Goal: Task Accomplishment & Management: Manage account settings

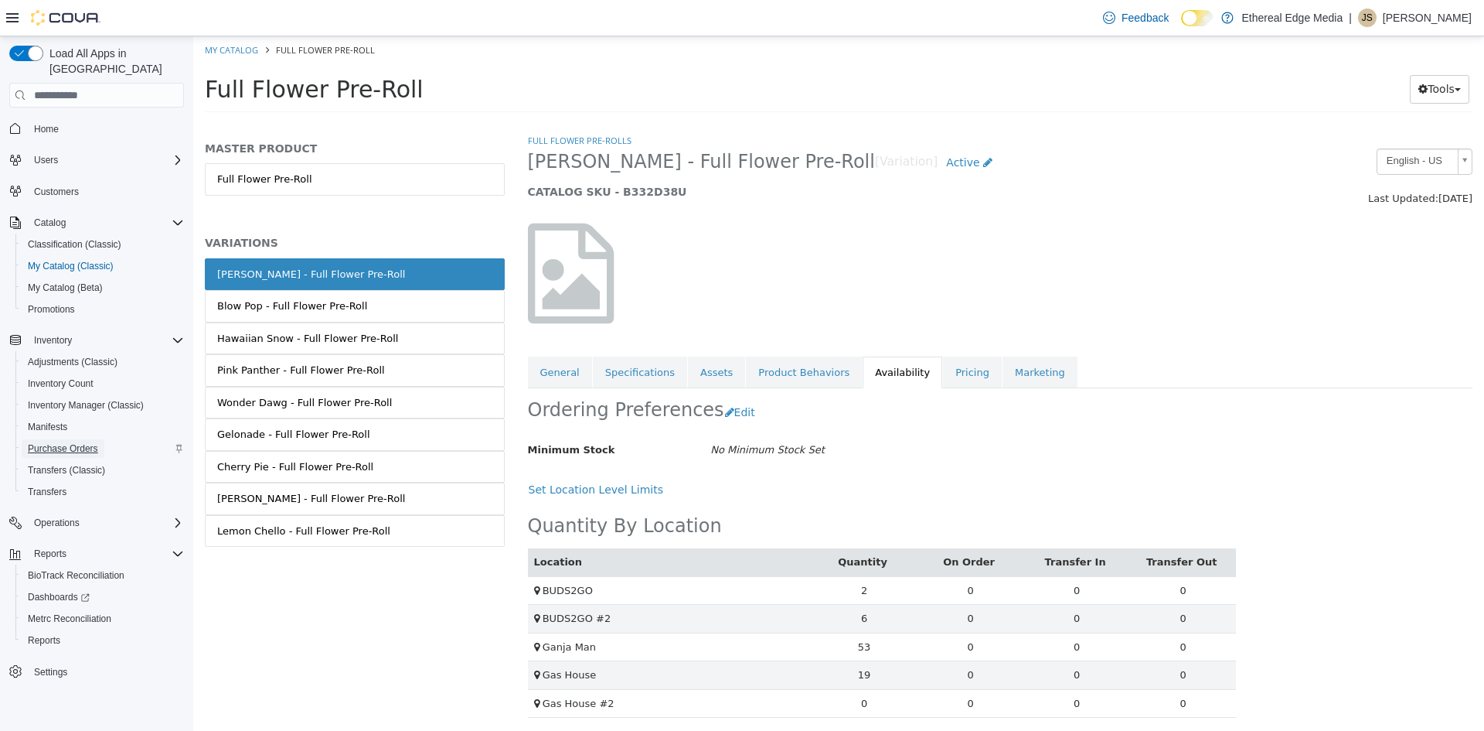
click at [64, 442] on span "Purchase Orders" at bounding box center [63, 448] width 70 height 12
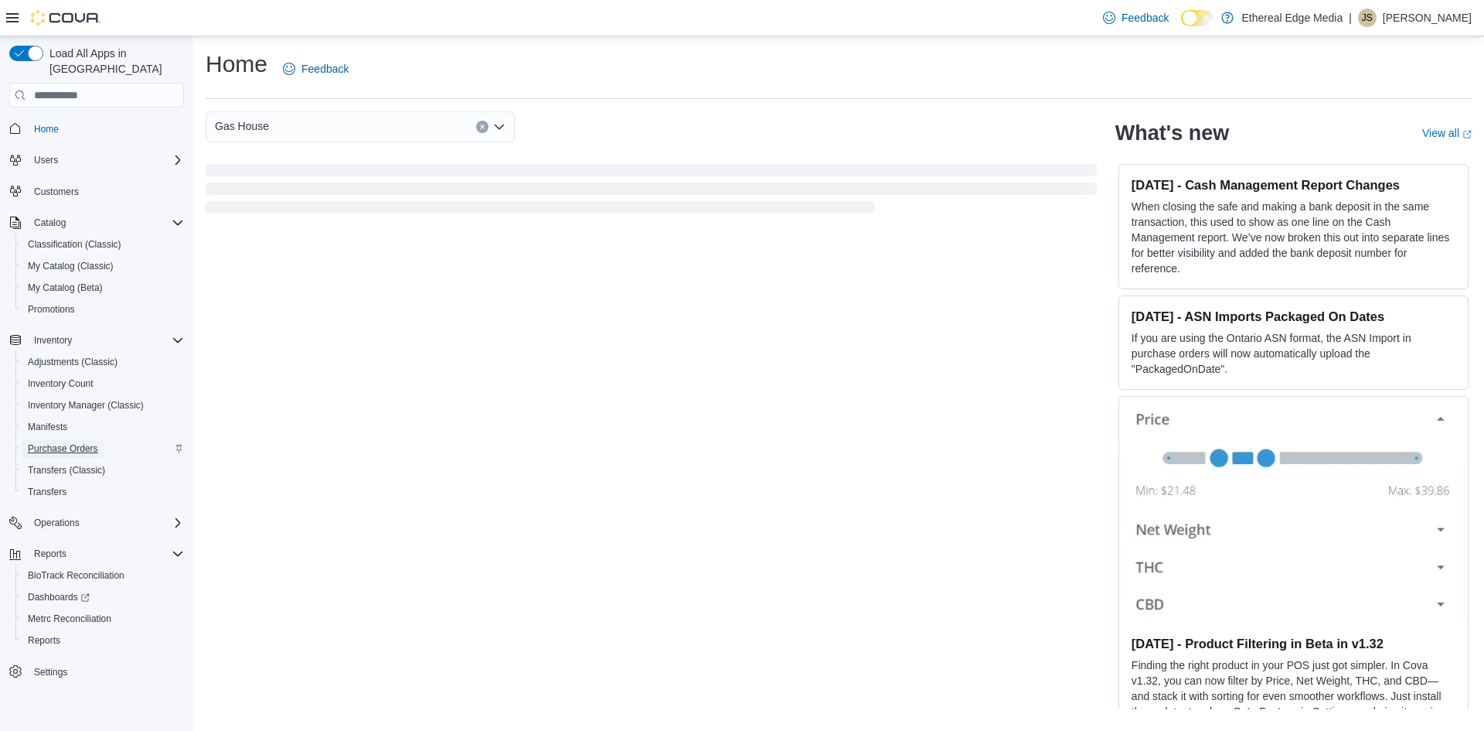
click at [66, 439] on span "Purchase Orders" at bounding box center [63, 448] width 70 height 19
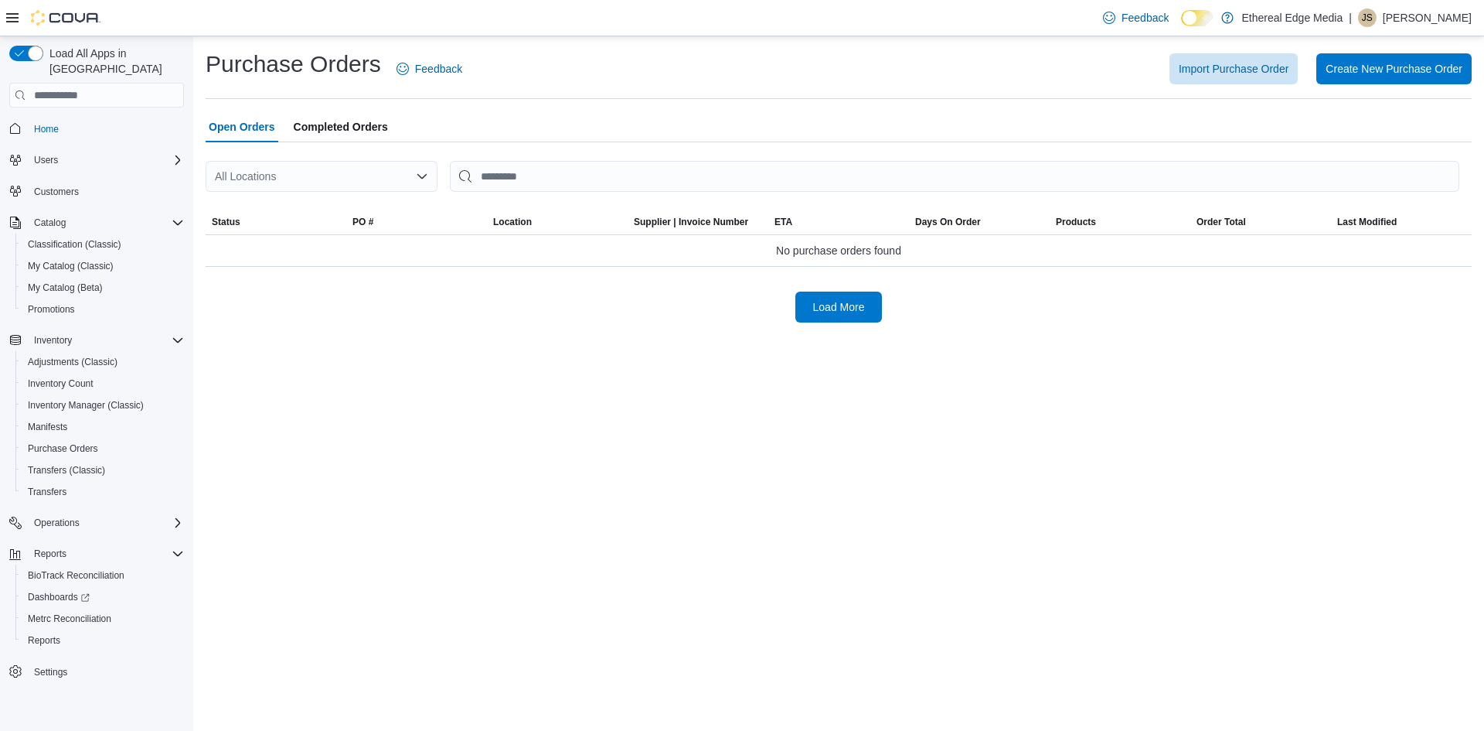
click at [312, 181] on div "All Locations" at bounding box center [322, 176] width 232 height 31
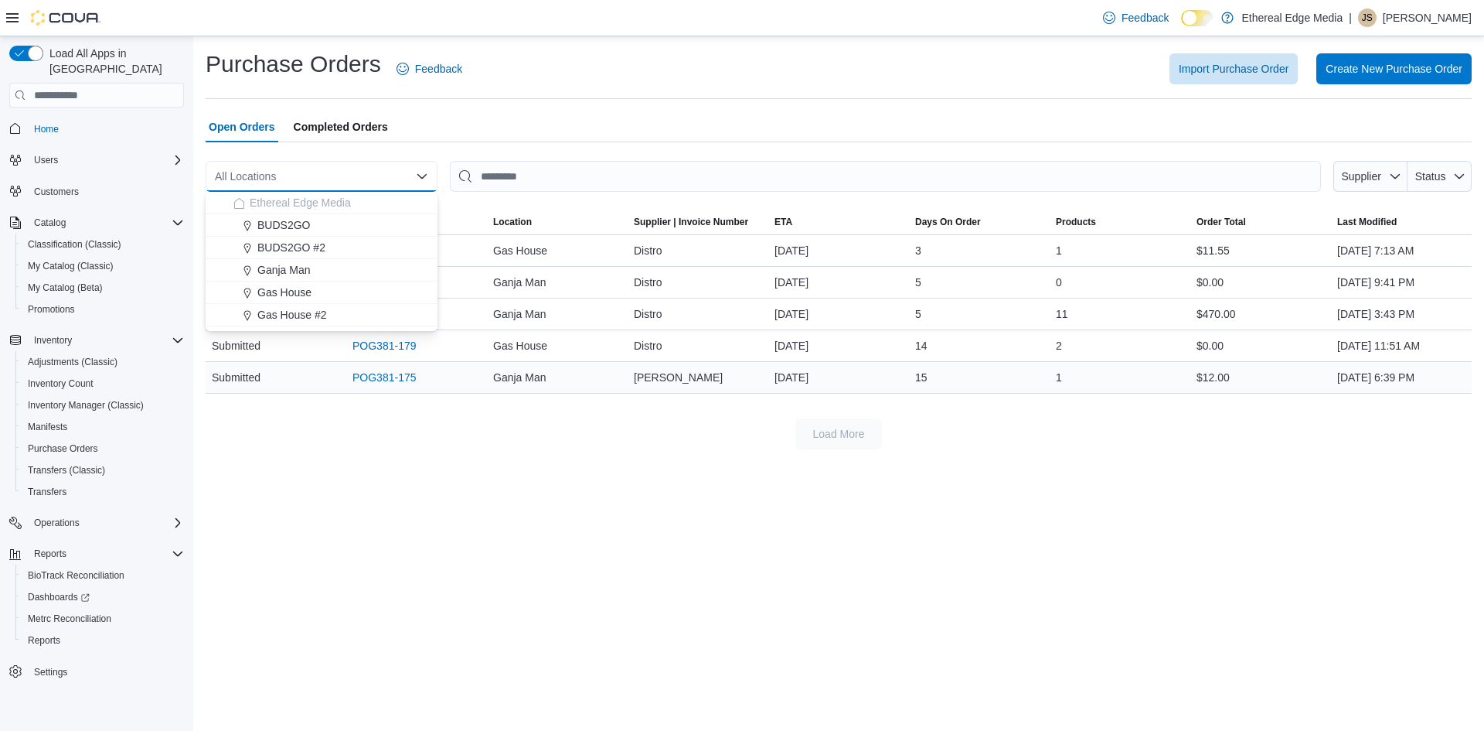
click at [455, 391] on div "POG381-175" at bounding box center [416, 377] width 141 height 31
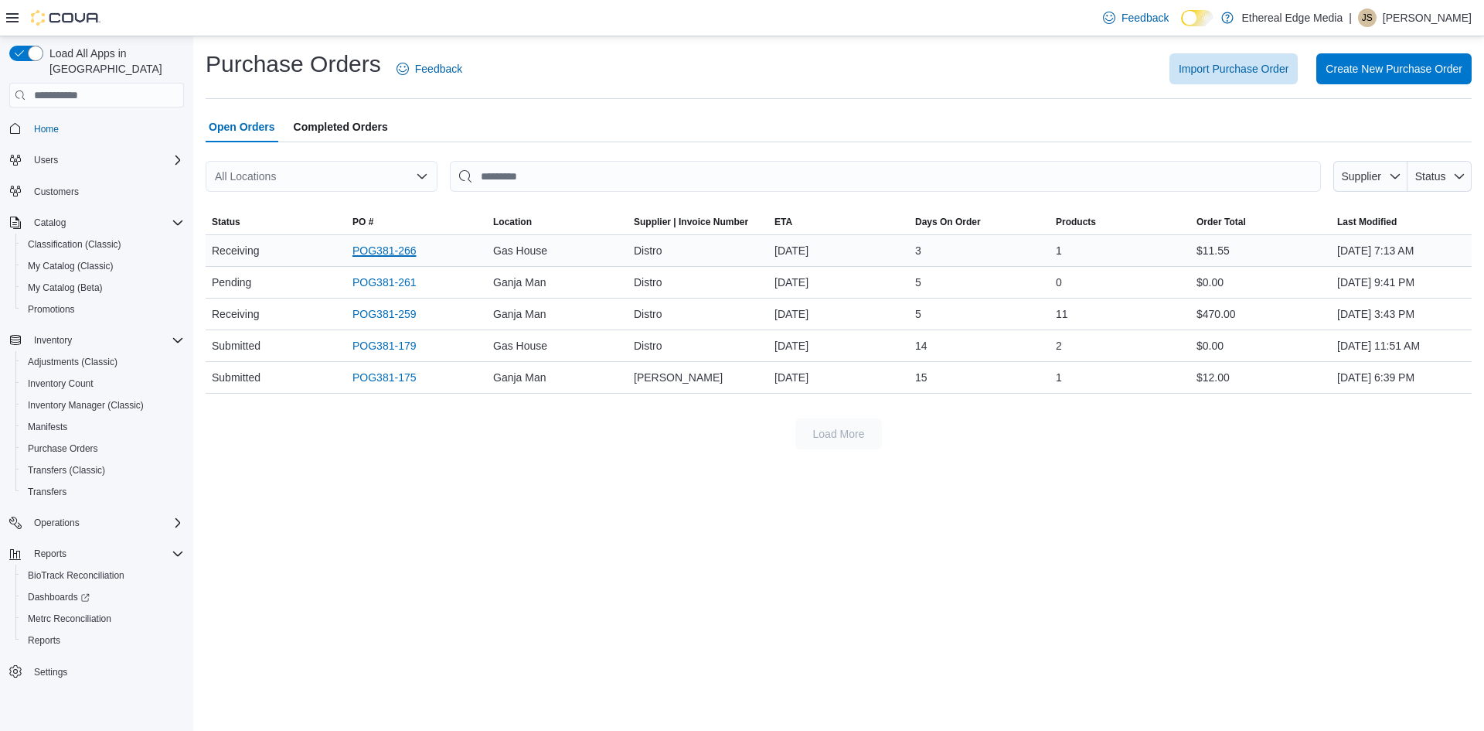
click at [390, 257] on link "POG381-266" at bounding box center [385, 250] width 64 height 19
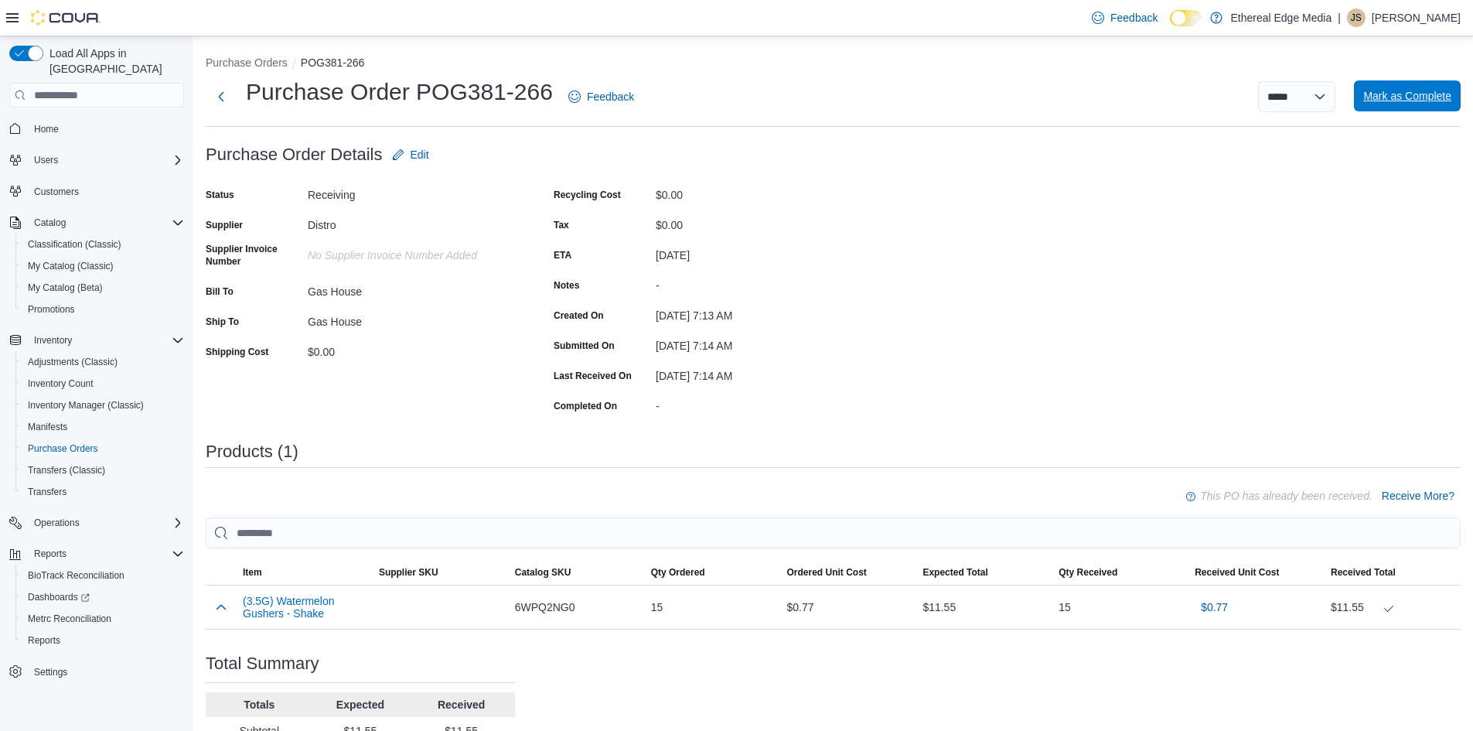
click at [1414, 104] on span "Mark as Complete" at bounding box center [1407, 95] width 88 height 15
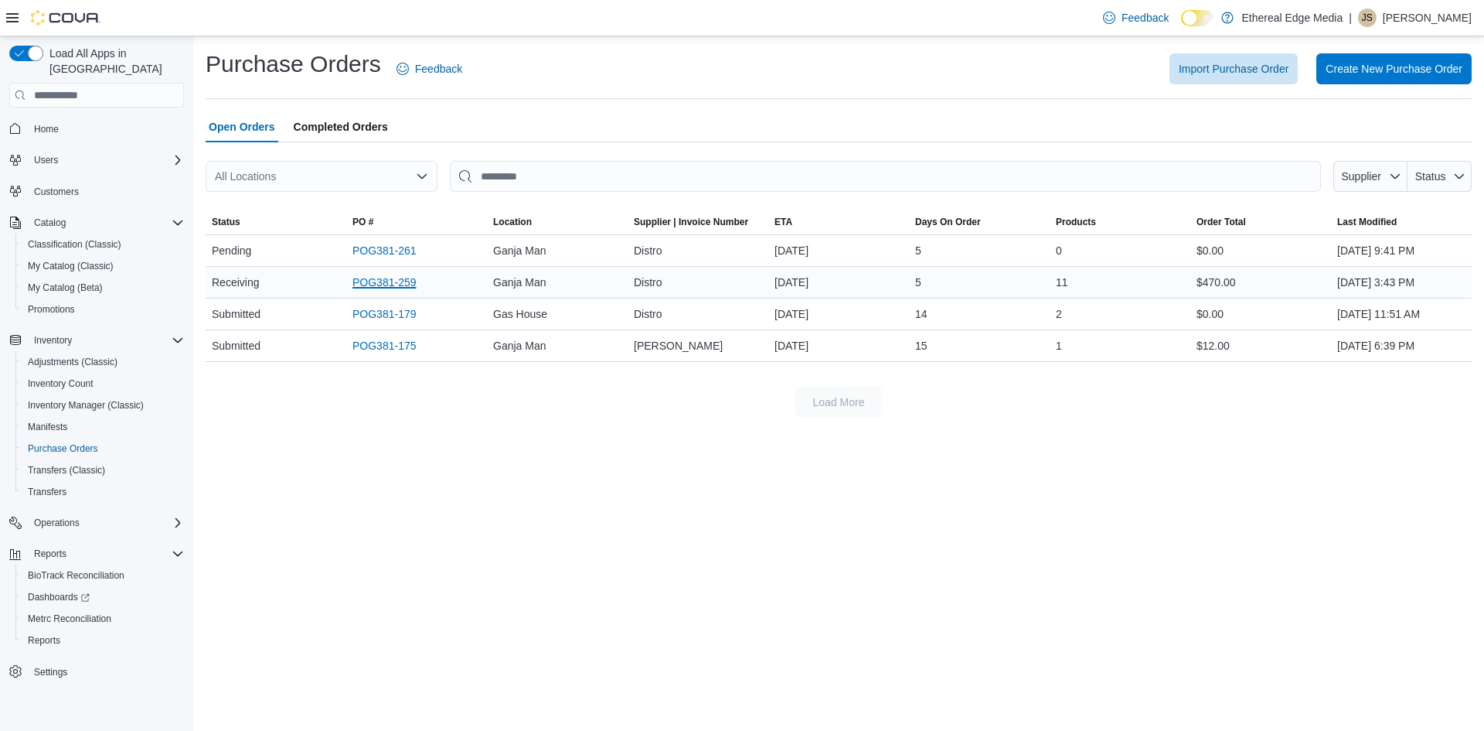
click at [397, 285] on link "POG381-259" at bounding box center [385, 282] width 64 height 19
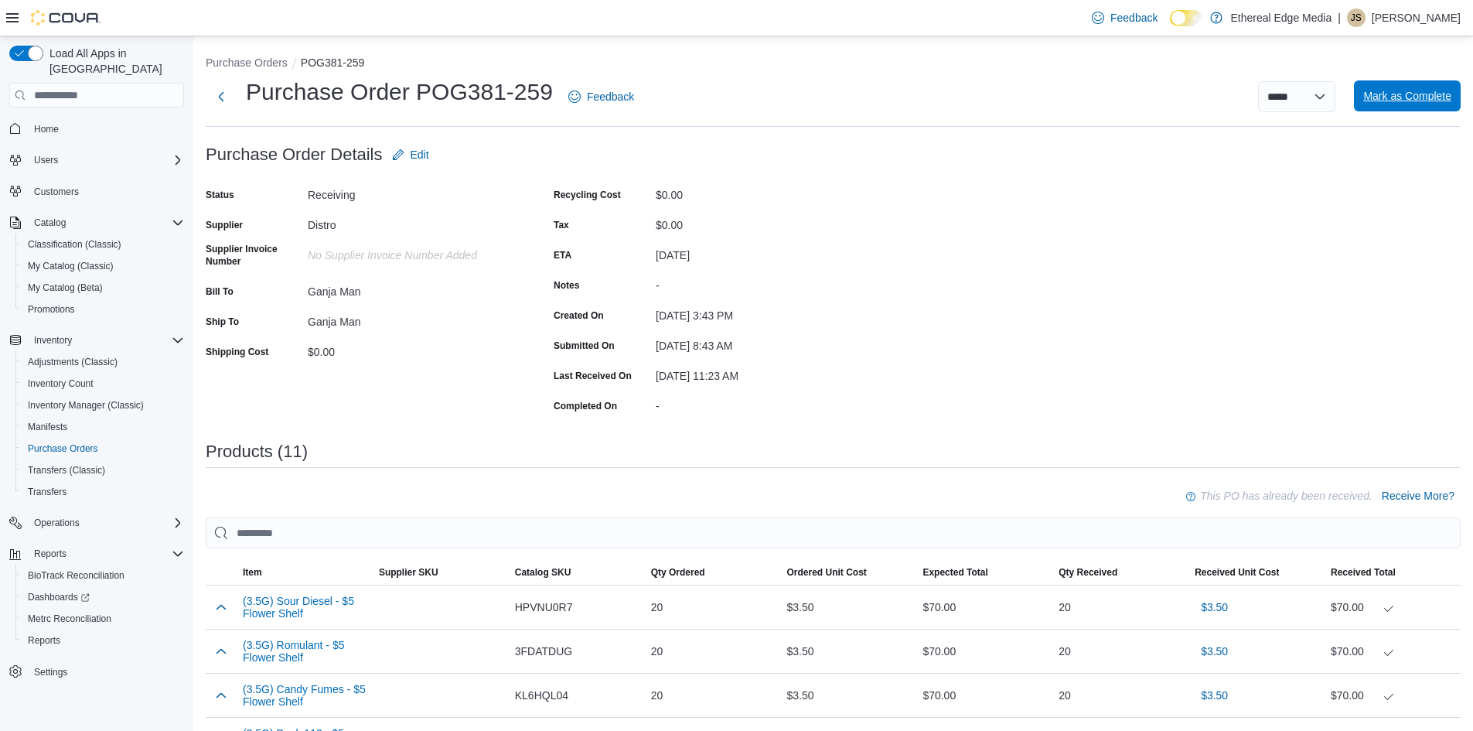
click at [1412, 100] on span "Mark as Complete" at bounding box center [1407, 95] width 88 height 15
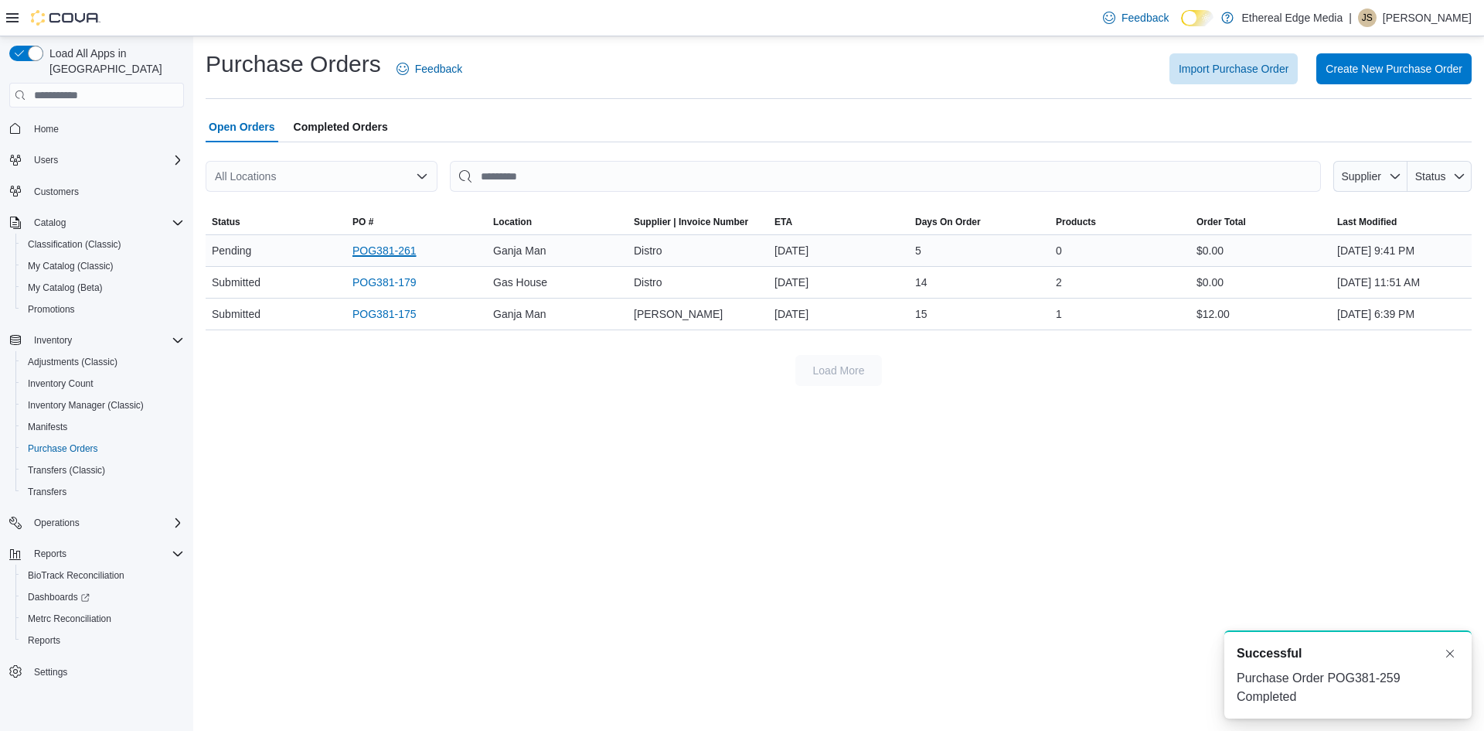
click at [399, 252] on link "POG381-261" at bounding box center [385, 250] width 64 height 19
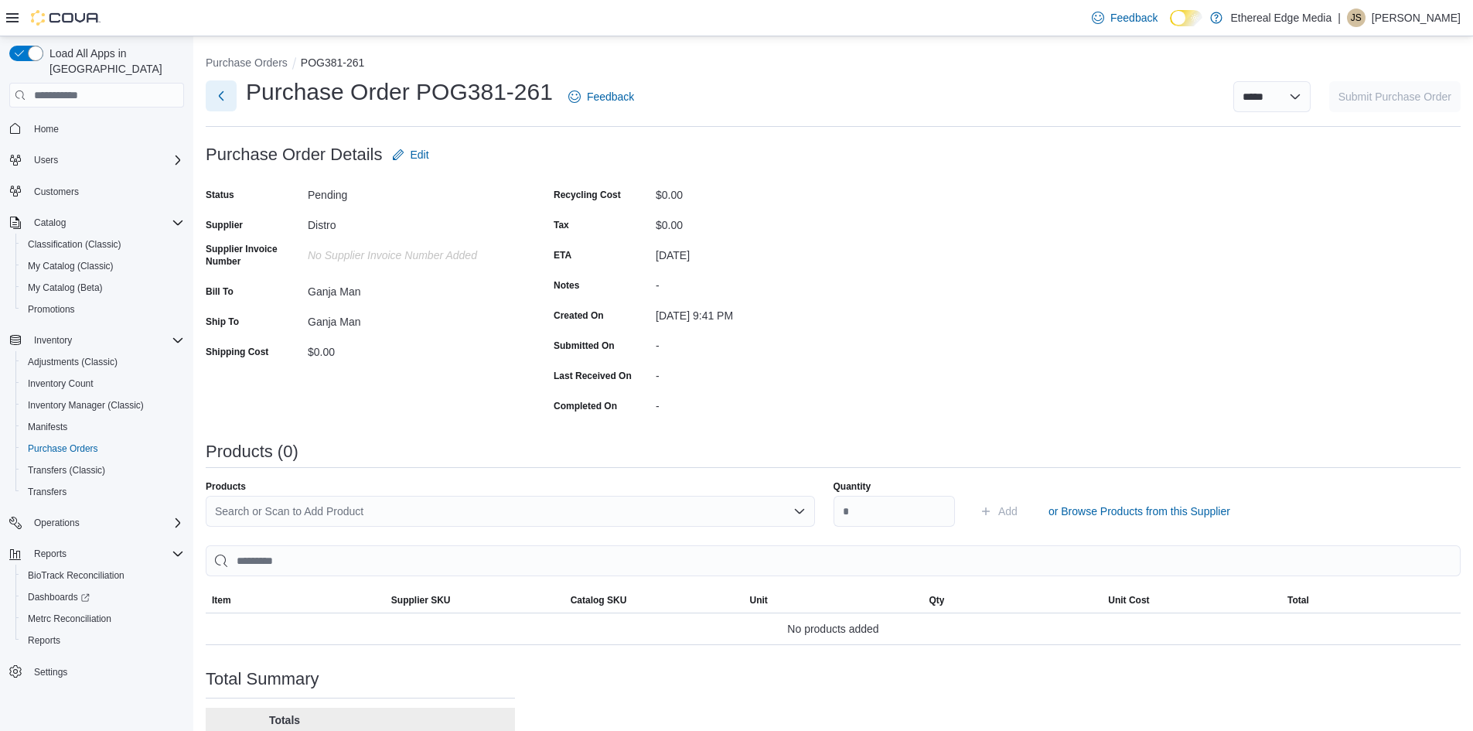
click at [216, 100] on button "Next" at bounding box center [221, 95] width 31 height 31
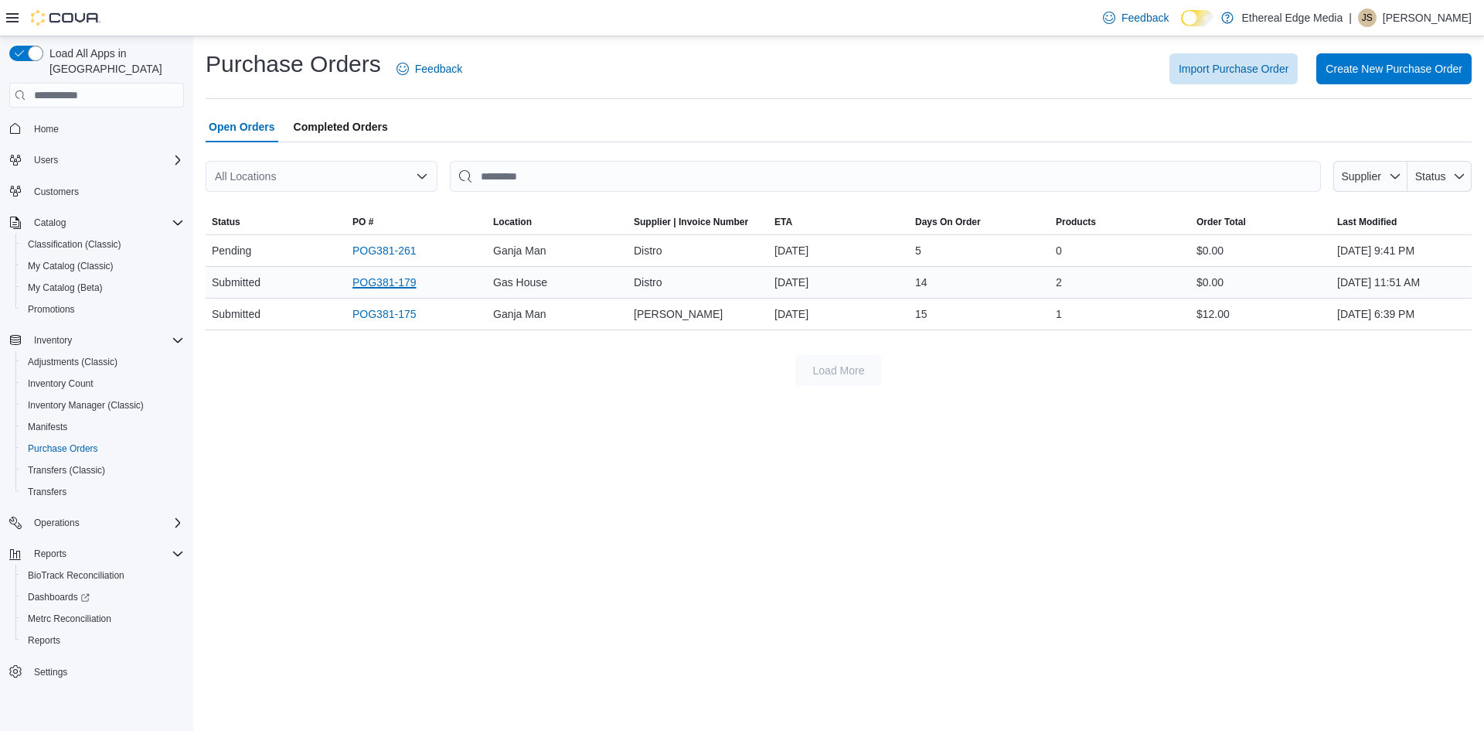
click at [371, 280] on link "POG381-179" at bounding box center [385, 282] width 64 height 19
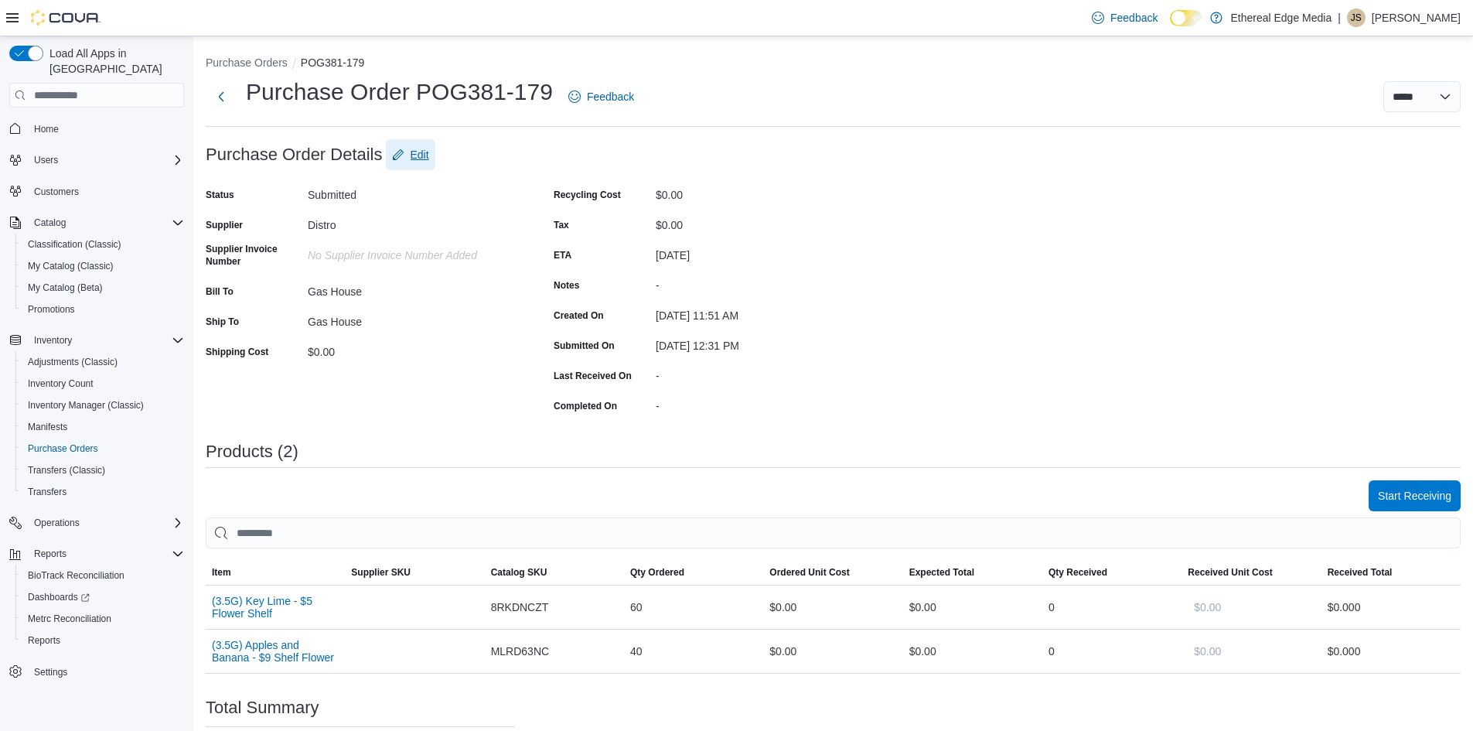
click at [406, 151] on span "Edit" at bounding box center [410, 154] width 37 height 31
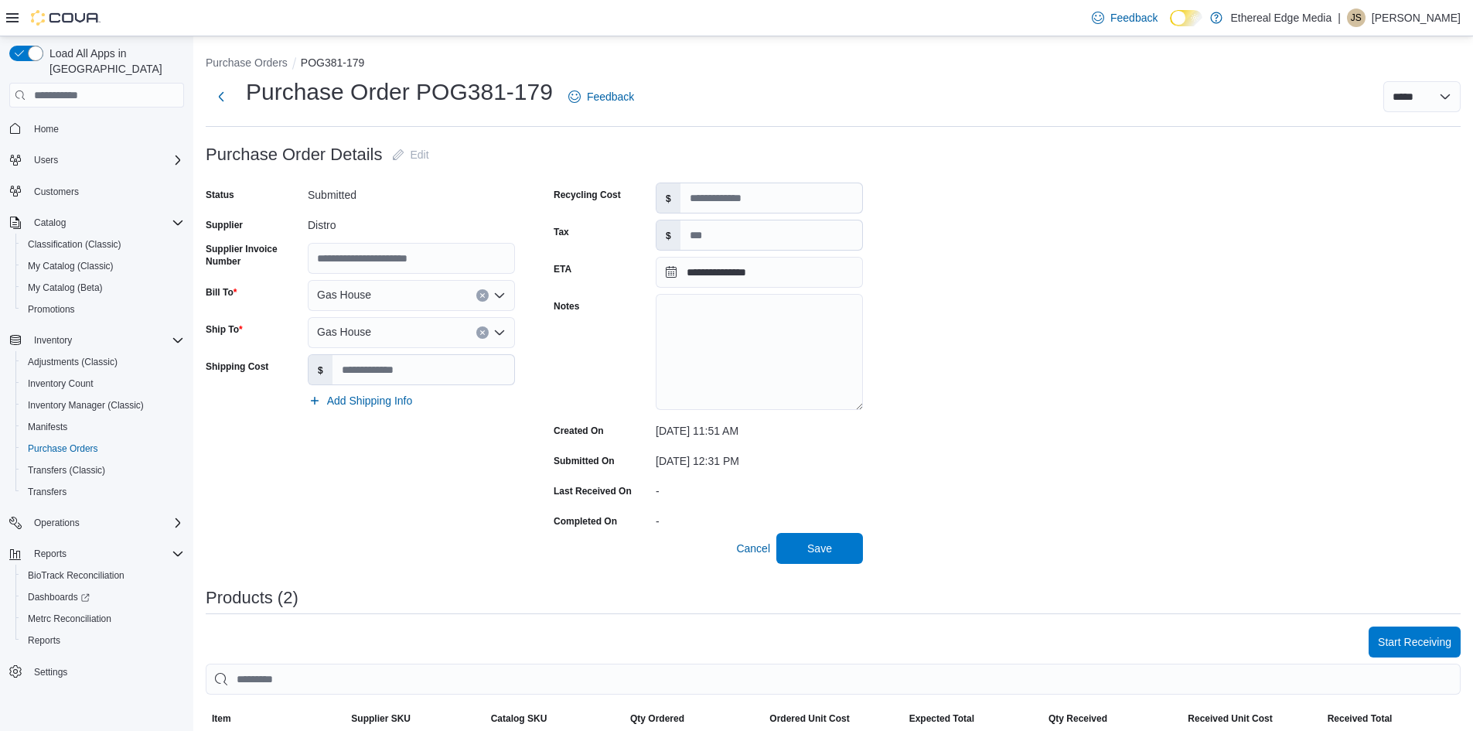
click at [220, 114] on div "Purchase Order POG381-179 Feedback" at bounding box center [423, 97] width 434 height 40
click at [221, 98] on button "Next" at bounding box center [221, 95] width 31 height 31
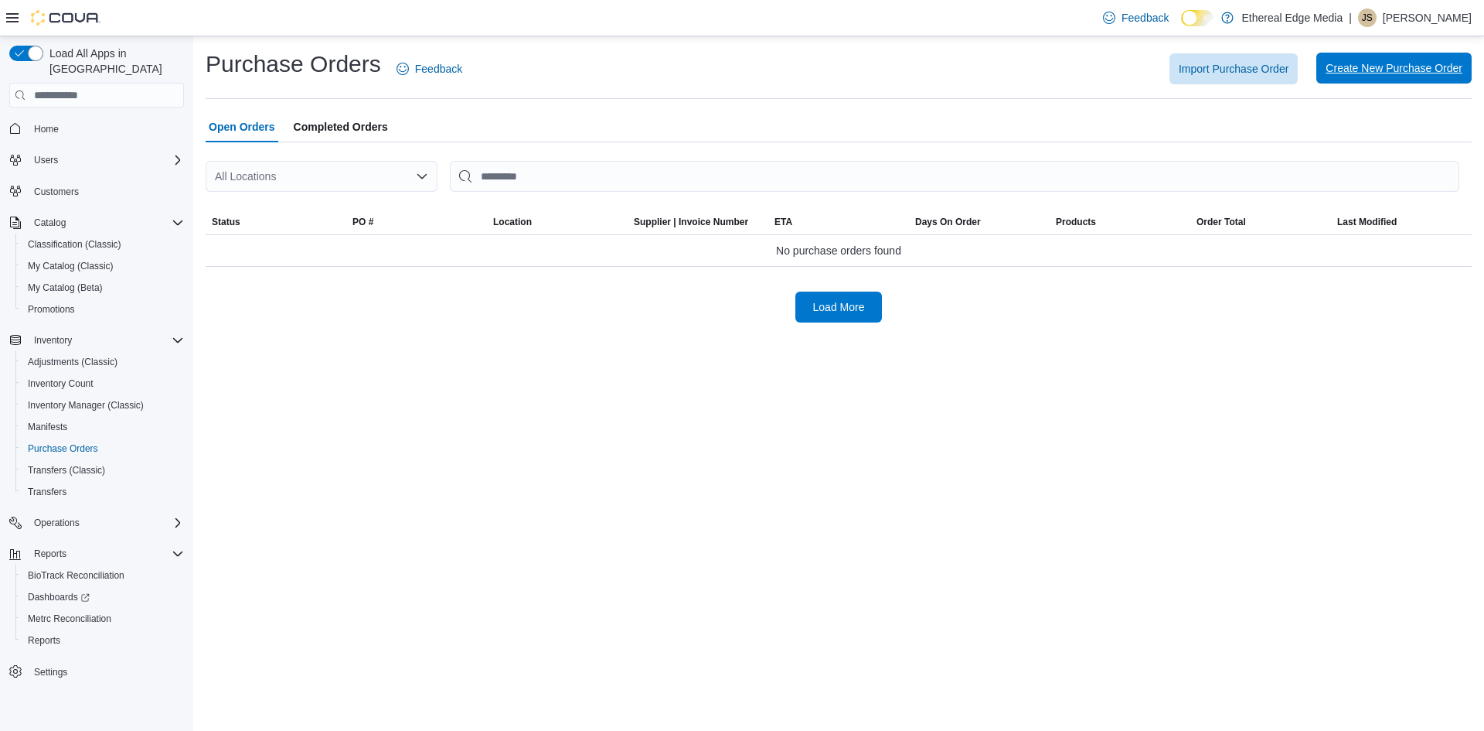
click at [1375, 64] on span "Create New Purchase Order" at bounding box center [1394, 67] width 137 height 15
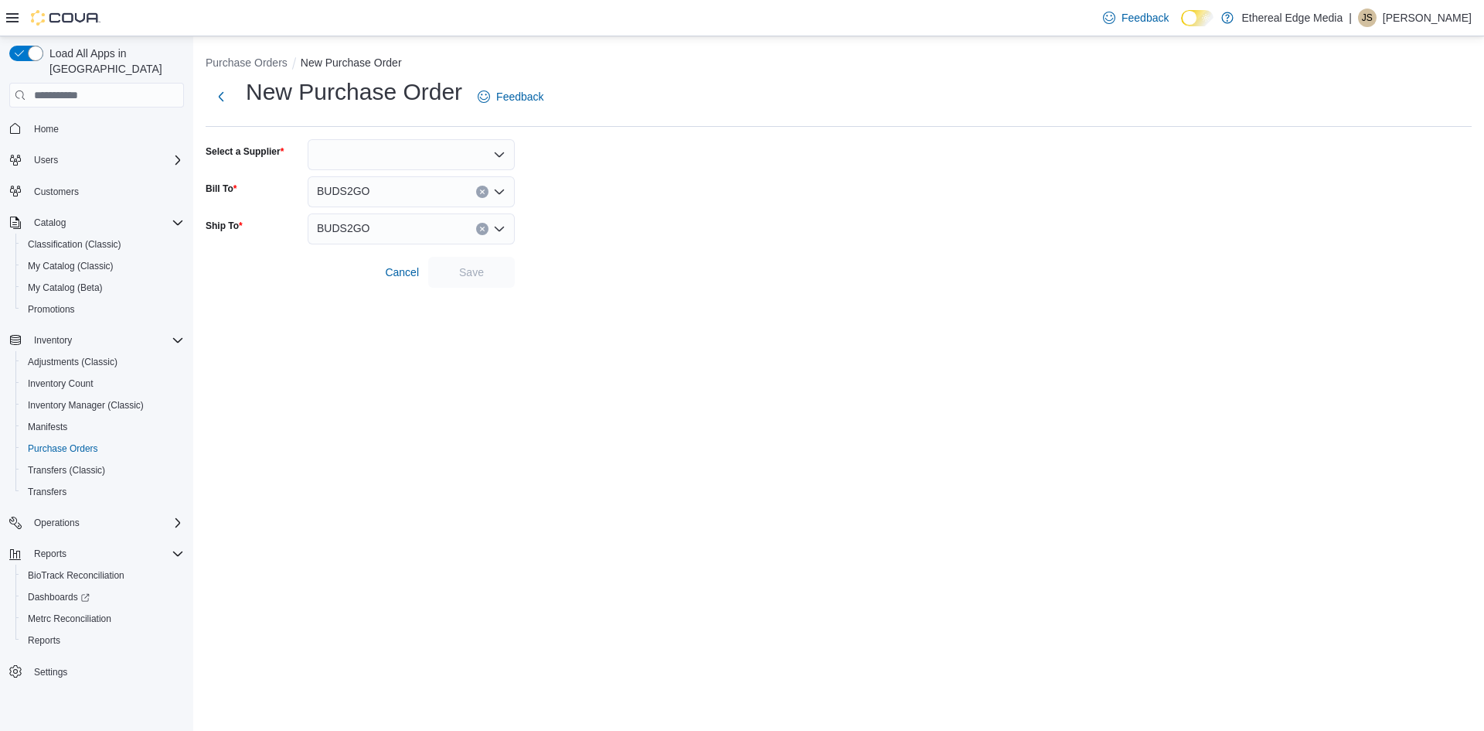
click at [384, 200] on div "BUDS2GO" at bounding box center [411, 191] width 207 height 31
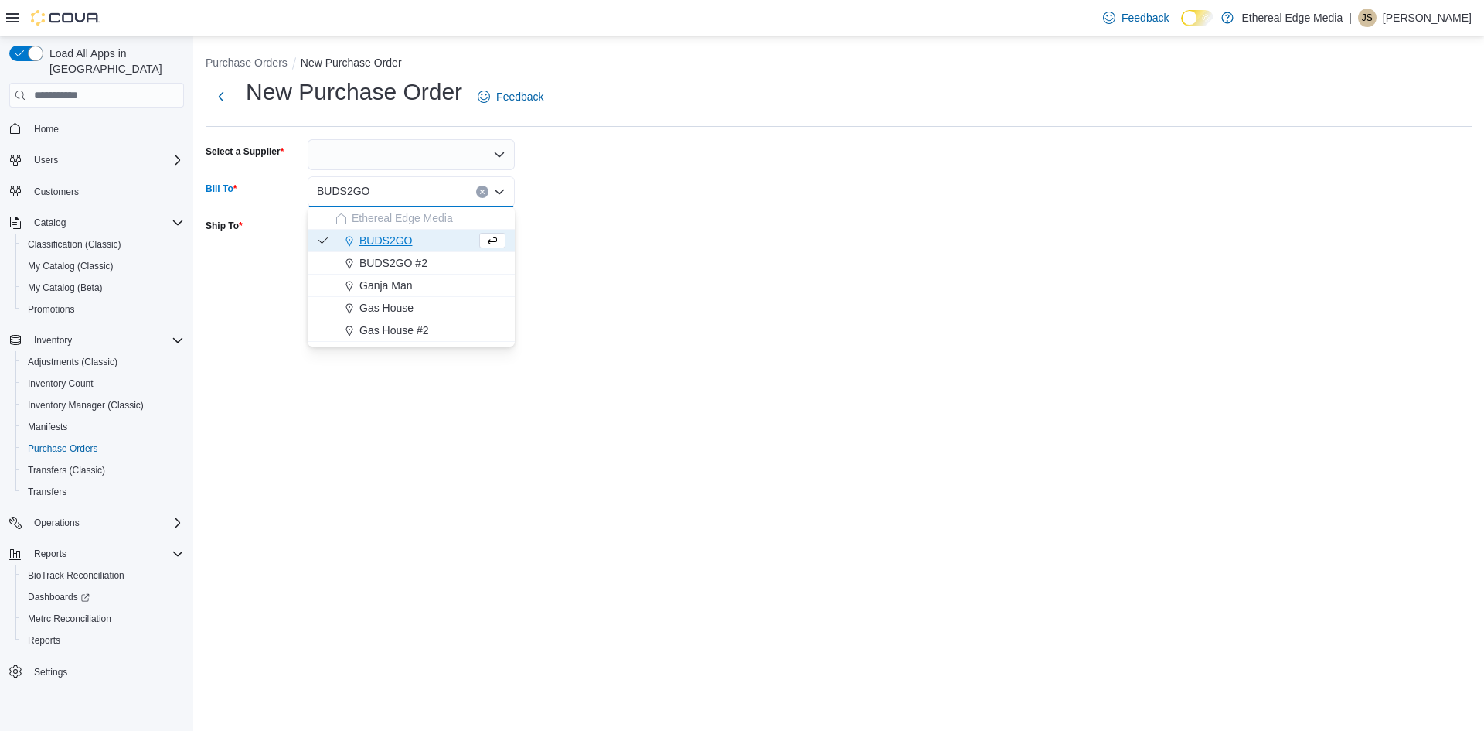
click at [424, 305] on div "Gas House" at bounding box center [421, 307] width 170 height 15
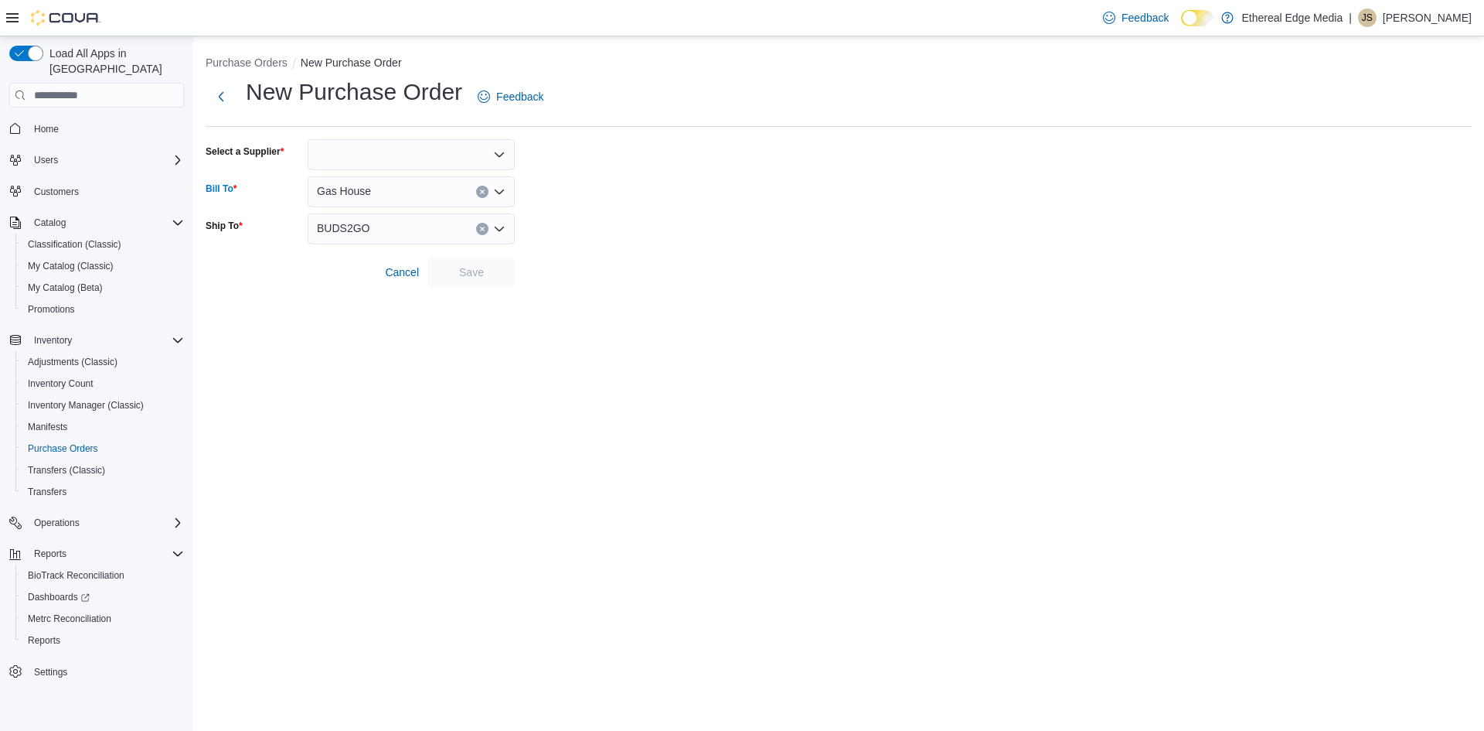
click at [426, 232] on div "BUDS2GO" at bounding box center [411, 228] width 207 height 31
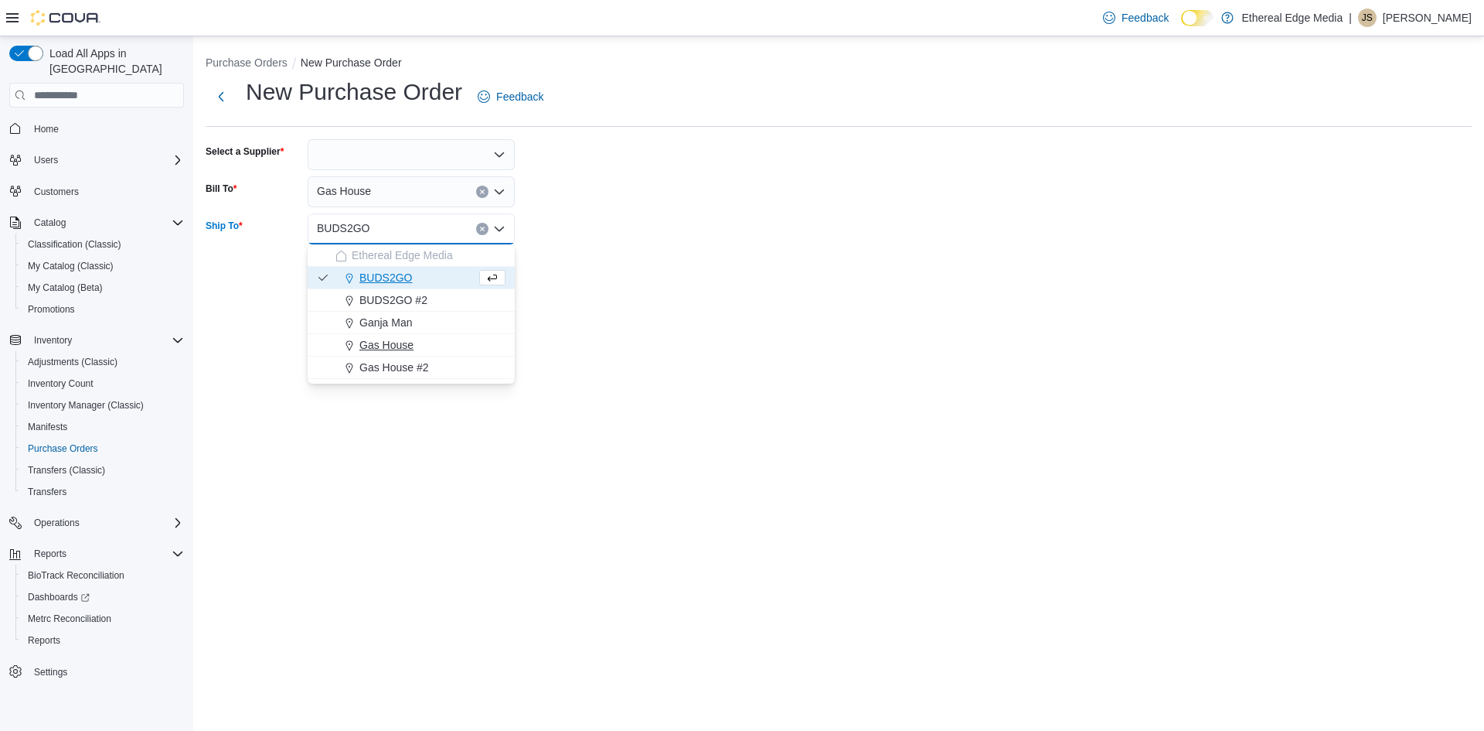
click at [432, 336] on button "Gas House" at bounding box center [411, 345] width 207 height 22
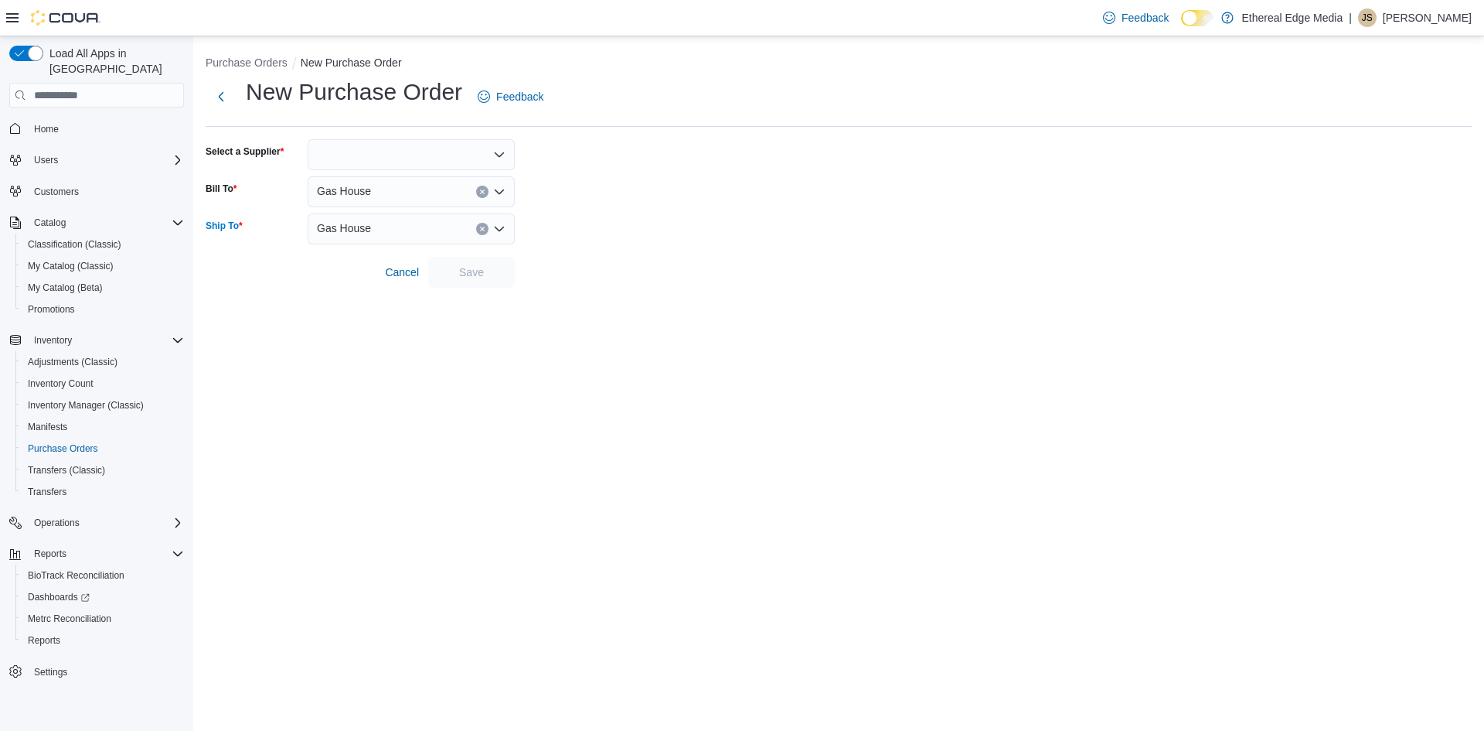
click at [420, 136] on div "New Purchase Order Feedback Select a Supplier Bill To Gas House Ship To Gas Hou…" at bounding box center [839, 182] width 1266 height 211
click at [410, 158] on div at bounding box center [411, 154] width 207 height 31
click at [432, 189] on button "Distro" at bounding box center [411, 181] width 207 height 22
click at [491, 263] on span "Save" at bounding box center [472, 271] width 68 height 31
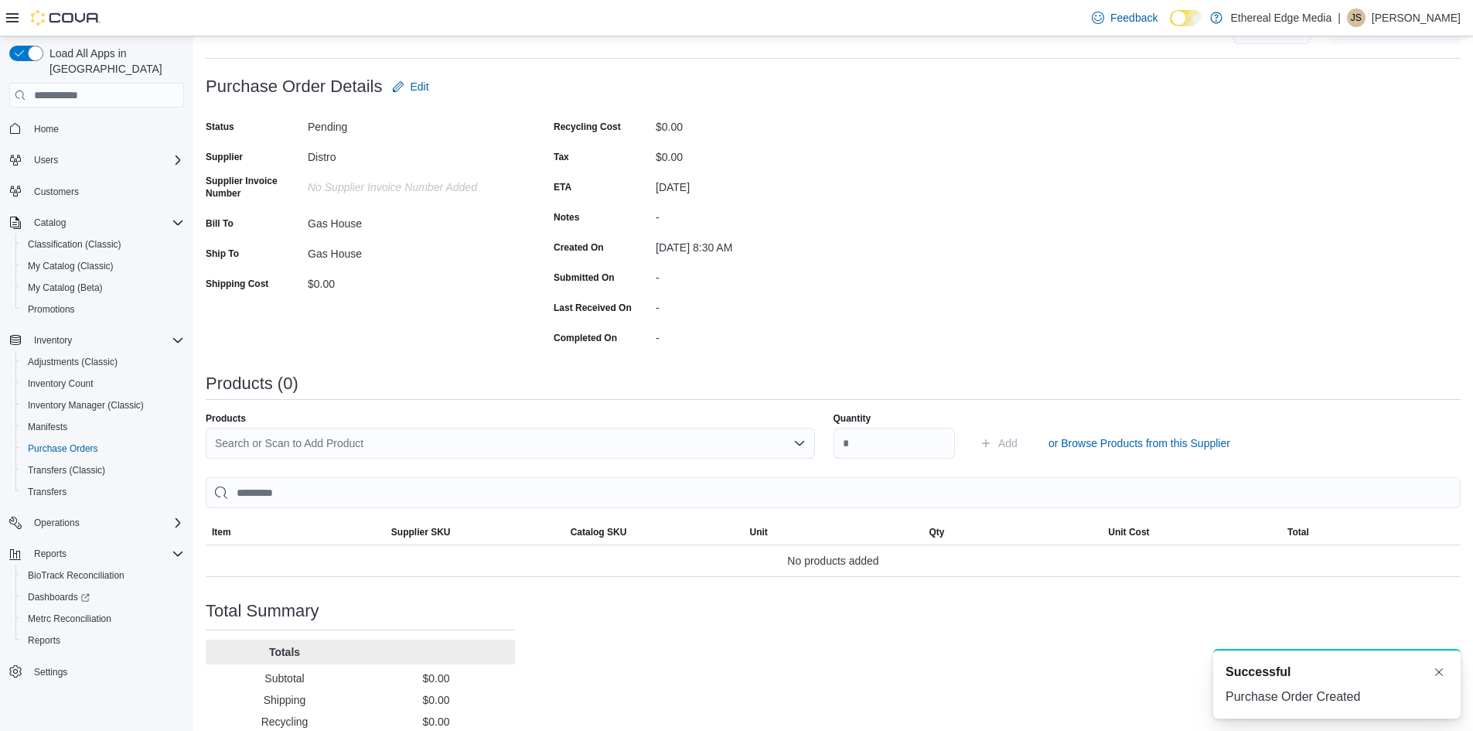
scroll to position [135, 0]
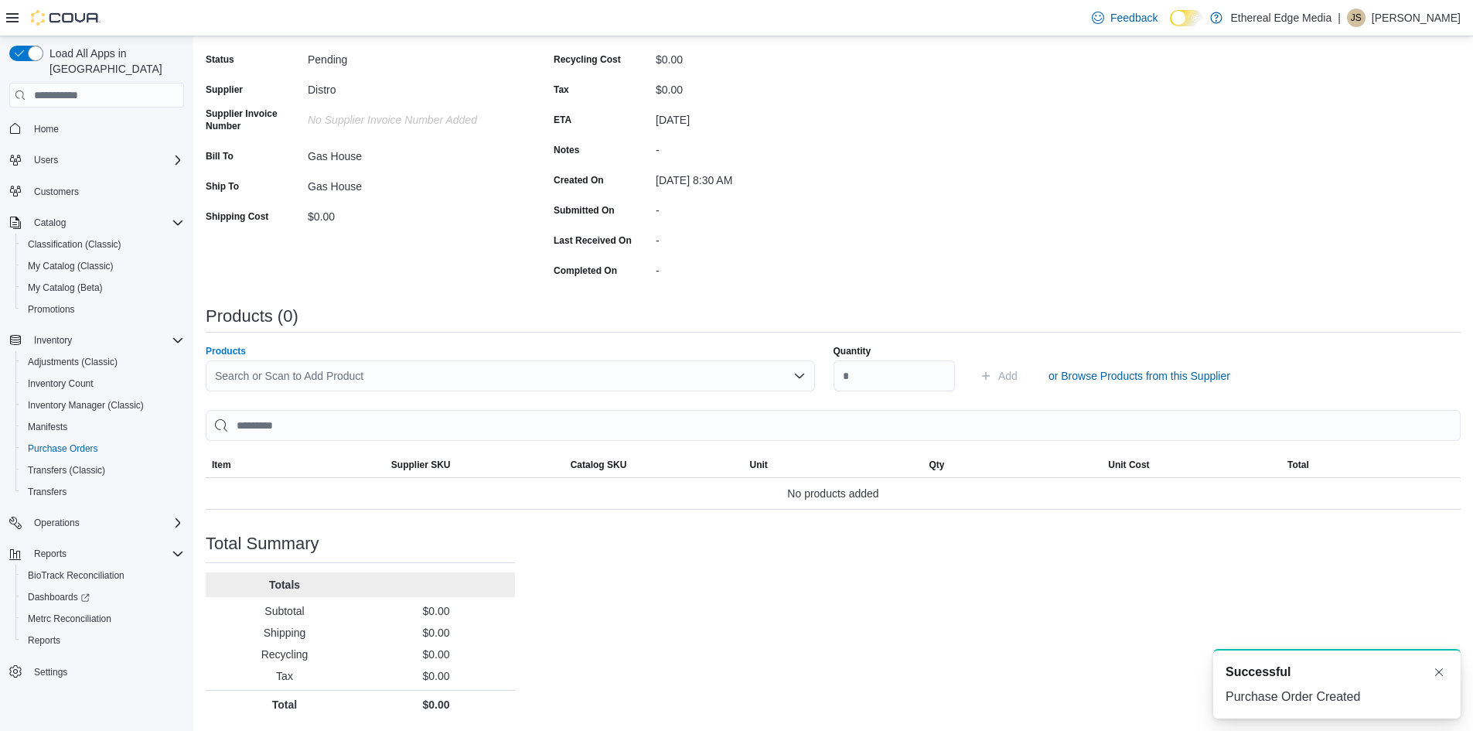
click at [429, 381] on div "Search or Scan to Add Product" at bounding box center [510, 375] width 609 height 31
